Goal: Navigation & Orientation: Find specific page/section

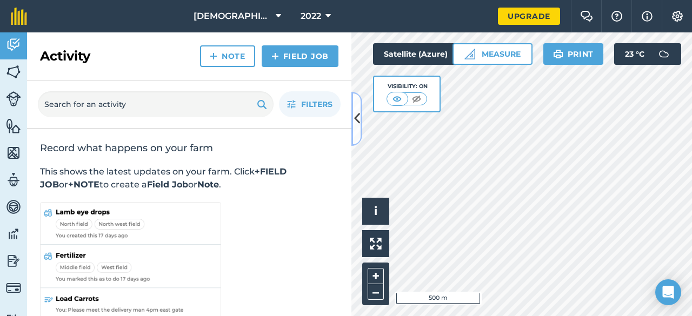
click at [359, 121] on icon at bounding box center [357, 118] width 6 height 19
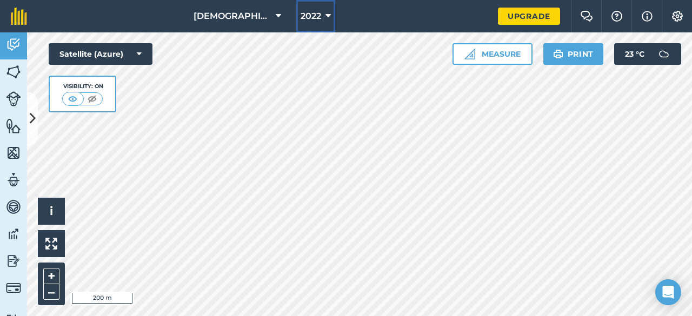
click at [325, 17] on icon at bounding box center [327, 16] width 5 height 13
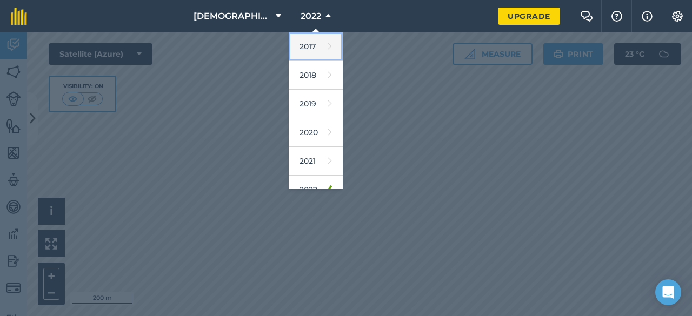
click at [306, 41] on link "2017" at bounding box center [316, 46] width 54 height 29
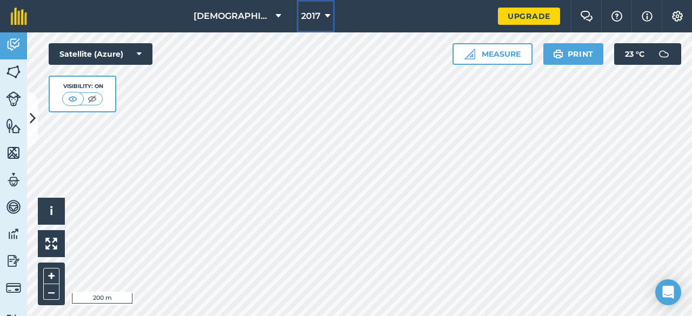
click at [325, 14] on icon at bounding box center [327, 16] width 5 height 13
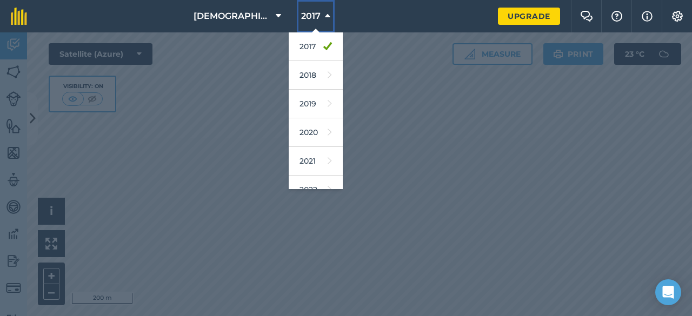
scroll to position [156, 0]
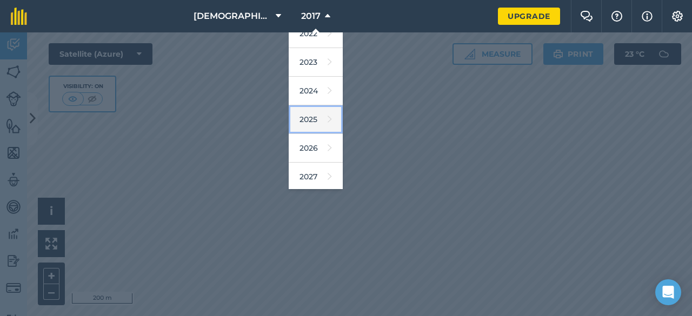
click at [308, 118] on link "2025" at bounding box center [316, 119] width 54 height 29
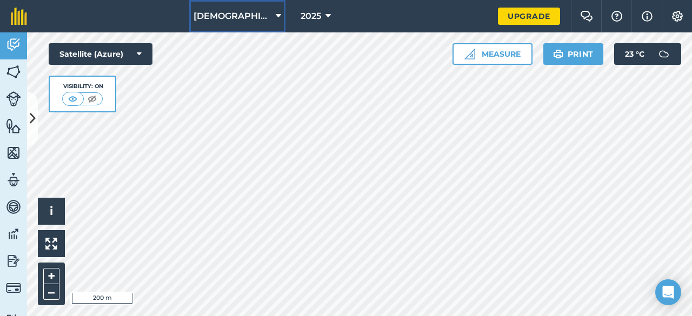
click at [275, 24] on button "[DEMOGRAPHIC_DATA] Farm" at bounding box center [237, 16] width 96 height 32
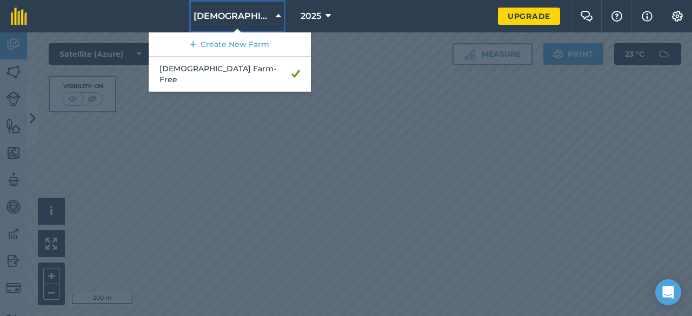
click at [275, 24] on button "[DEMOGRAPHIC_DATA] Farm" at bounding box center [237, 16] width 96 height 32
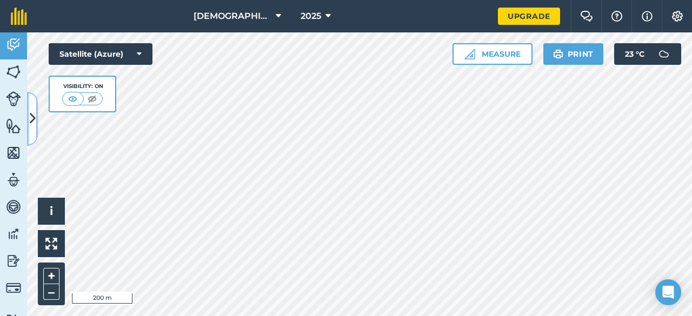
click at [31, 135] on button at bounding box center [32, 119] width 11 height 54
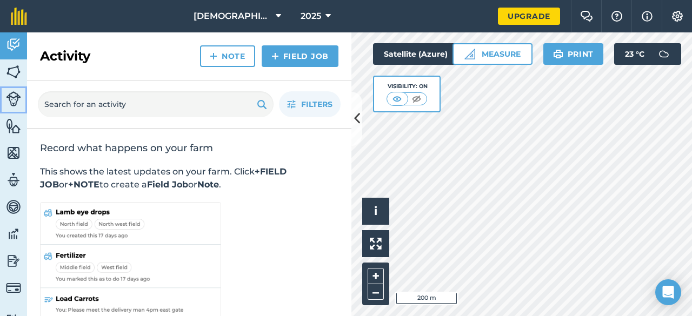
click at [15, 103] on img at bounding box center [13, 98] width 15 height 15
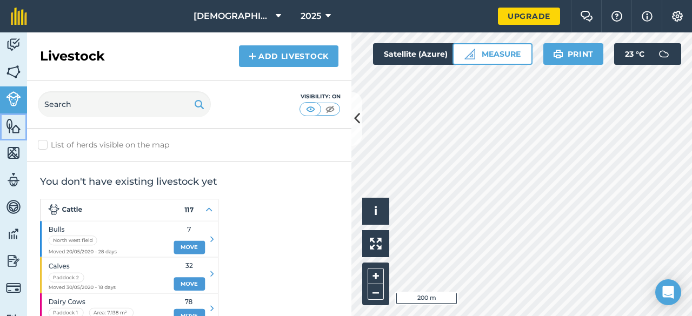
click at [15, 125] on img at bounding box center [13, 126] width 15 height 16
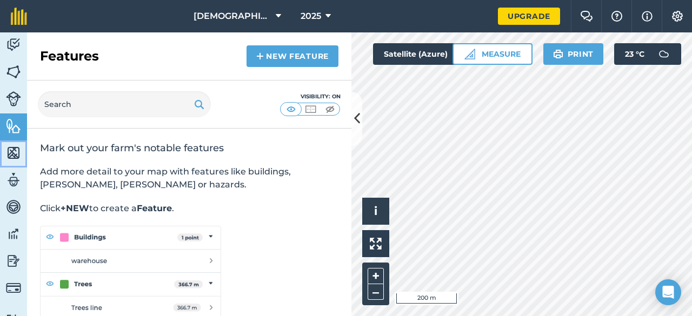
click at [15, 150] on img at bounding box center [13, 153] width 15 height 16
